Goal: Information Seeking & Learning: Learn about a topic

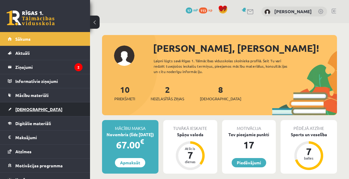
click at [26, 110] on span "[DEMOGRAPHIC_DATA]" at bounding box center [38, 109] width 47 height 5
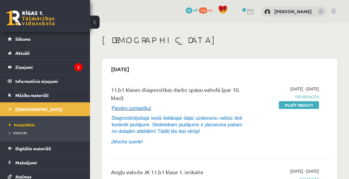
drag, startPoint x: 314, startPoint y: 58, endPoint x: 308, endPoint y: 54, distance: 7.1
click at [22, 126] on span "Neizpildītās" at bounding box center [22, 125] width 26 height 5
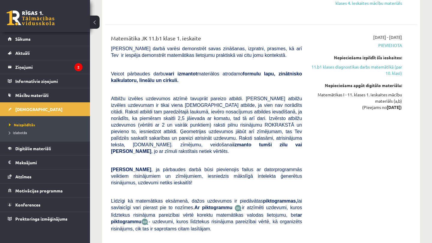
scroll to position [1380, 0]
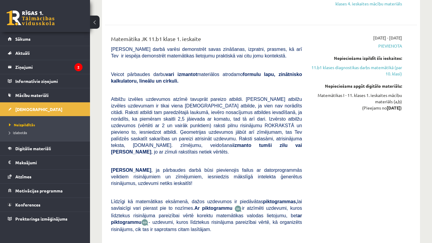
click at [268, 58] on span "[PERSON_NAME] darbā varēsi demonstrēt savas zināšanas, izpratni, prasmes, kā ar…" at bounding box center [206, 53] width 191 height 12
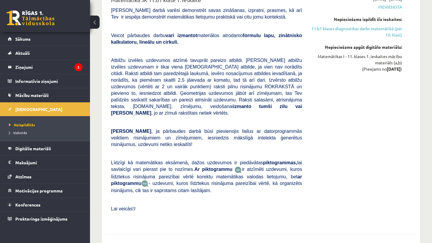
scroll to position [1402, 0]
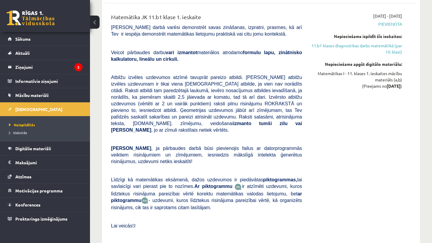
click at [348, 49] on link "11.b1 klases diagnostikas darbs matemātikā (par 10. klasi)" at bounding box center [356, 49] width 91 height 13
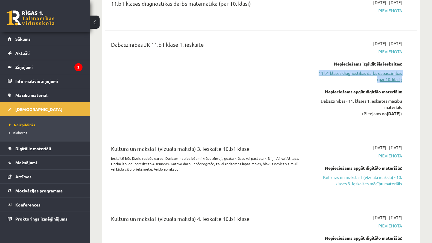
drag, startPoint x: 268, startPoint y: 64, endPoint x: 312, endPoint y: 80, distance: 46.8
click at [312, 80] on div "[DATE] - [DATE] [GEOGRAPHIC_DATA] Nepieciešams izpildīt šīs ieskaites: 11.b1 kl…" at bounding box center [356, 82] width 100 height 85
drag, startPoint x: 312, startPoint y: 80, endPoint x: 311, endPoint y: 85, distance: 4.5
click at [311, 83] on link "11.b1 klases diagnostikas darbs dabaszinībās (par 10. klasi)" at bounding box center [356, 76] width 91 height 13
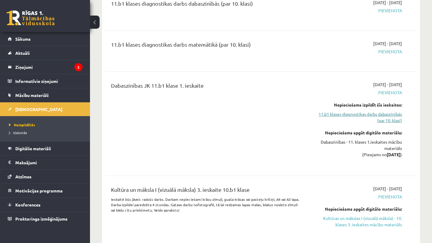
click at [318, 94] on div "[DATE] - [DATE] [GEOGRAPHIC_DATA] Nepieciešams izpildīt šīs ieskaites: 11.b1 kl…" at bounding box center [356, 124] width 100 height 85
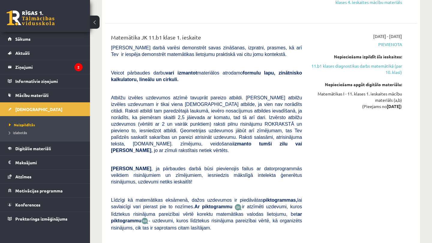
scroll to position [1383, 0]
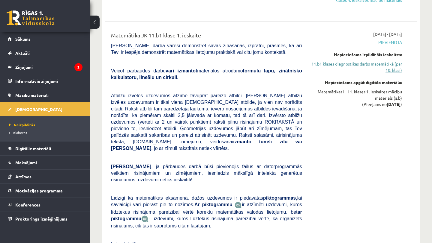
drag, startPoint x: 311, startPoint y: 85, endPoint x: 391, endPoint y: 74, distance: 80.4
click at [348, 73] on link "11.b1 klases diagnostikas darbs matemātikā (par 10. klasi)" at bounding box center [356, 67] width 91 height 13
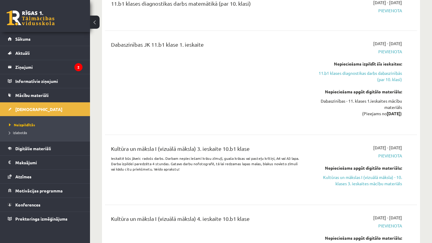
click at [31, 151] on link "Digitālie materiāli" at bounding box center [45, 149] width 75 height 14
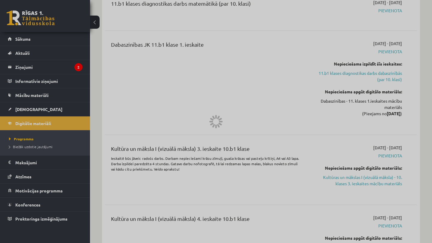
scroll to position [723, 0]
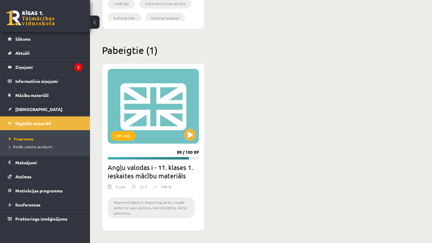
click at [30, 95] on span "Mācību materiāli" at bounding box center [31, 95] width 33 height 5
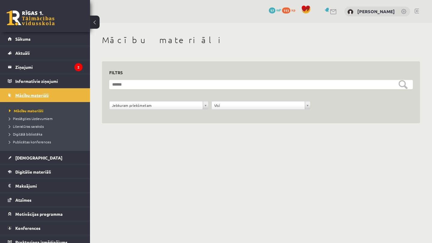
drag, startPoint x: 391, startPoint y: 74, endPoint x: 32, endPoint y: 94, distance: 359.3
click at [32, 94] on span "Mācību materiāli" at bounding box center [31, 95] width 33 height 5
click at [23, 120] on span "Pieslēgties Uzdevumiem" at bounding box center [30, 118] width 43 height 5
click at [27, 172] on span "Digitālie materiāli" at bounding box center [33, 171] width 36 height 5
